Goal: Information Seeking & Learning: Learn about a topic

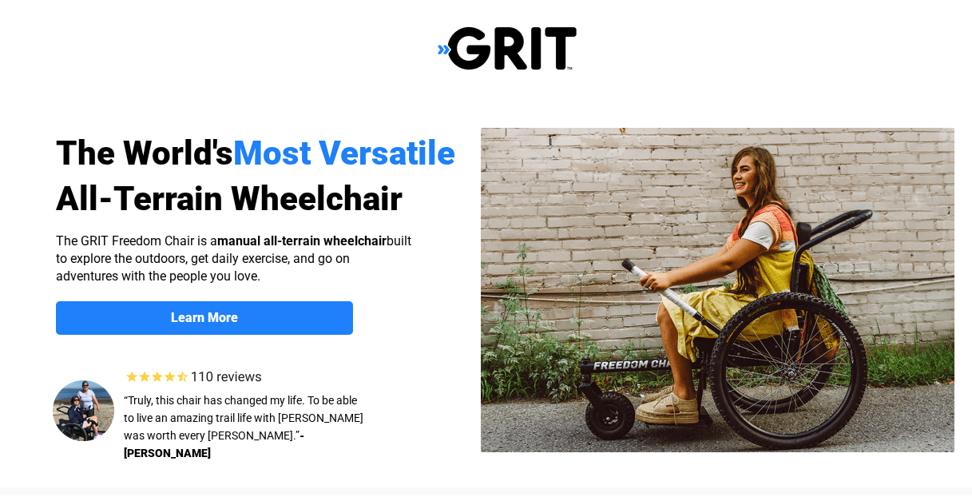
select select "US"
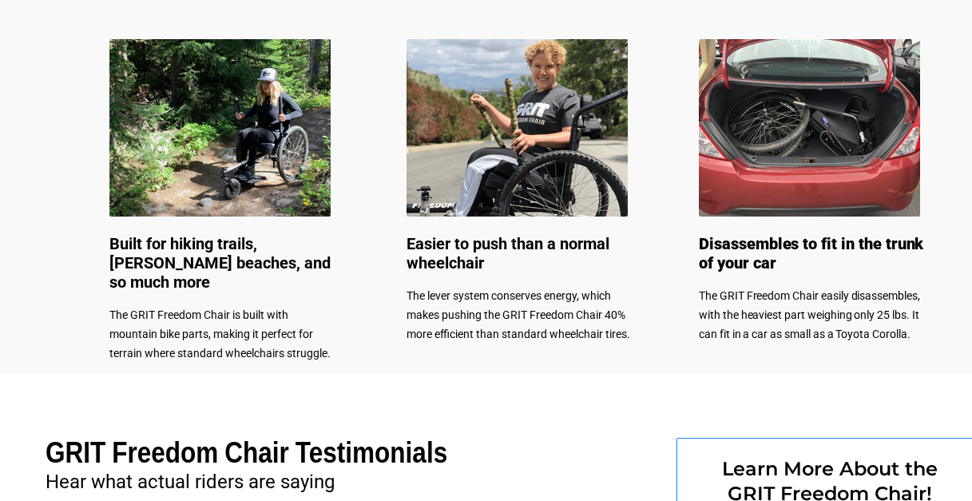
scroll to position [878, 0]
